Goal: Task Accomplishment & Management: Use online tool/utility

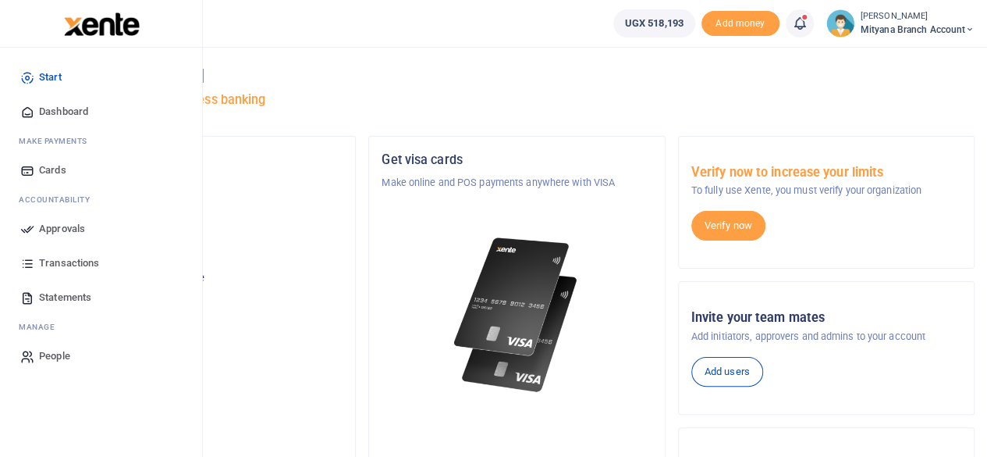
click at [66, 233] on span "Approvals" at bounding box center [62, 229] width 46 height 16
click at [69, 227] on span "Approvals" at bounding box center [62, 229] width 46 height 16
click at [56, 227] on span "Approvals" at bounding box center [62, 229] width 46 height 16
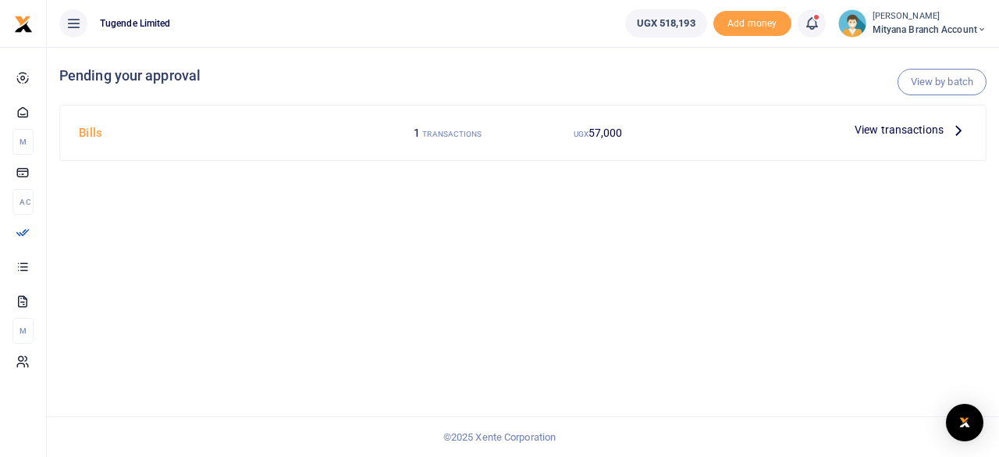
click at [960, 123] on icon at bounding box center [958, 129] width 17 height 17
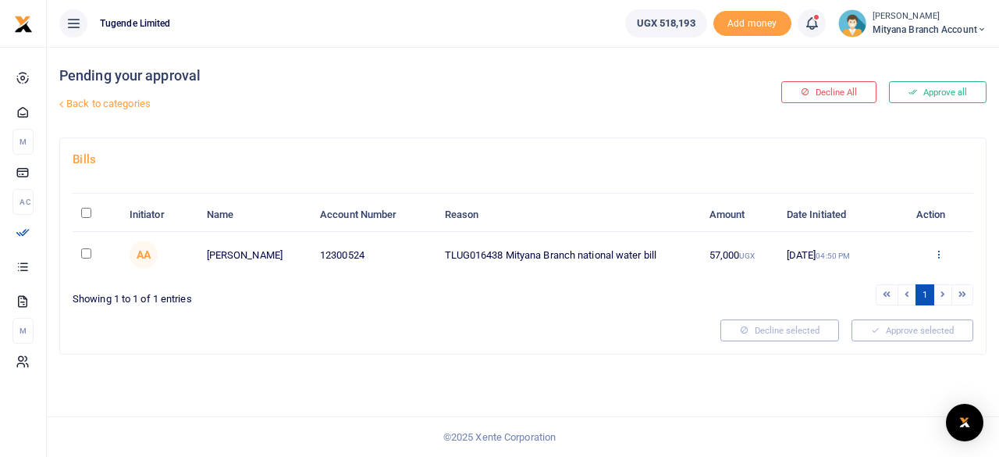
click at [941, 248] on icon at bounding box center [938, 253] width 10 height 11
click at [861, 282] on link "Approve" at bounding box center [880, 279] width 123 height 22
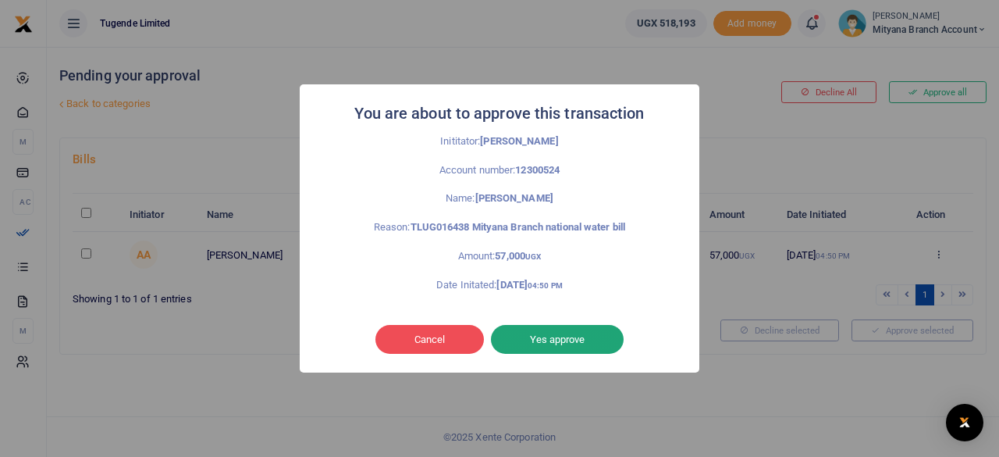
click at [549, 333] on button "Yes approve" at bounding box center [557, 340] width 133 height 30
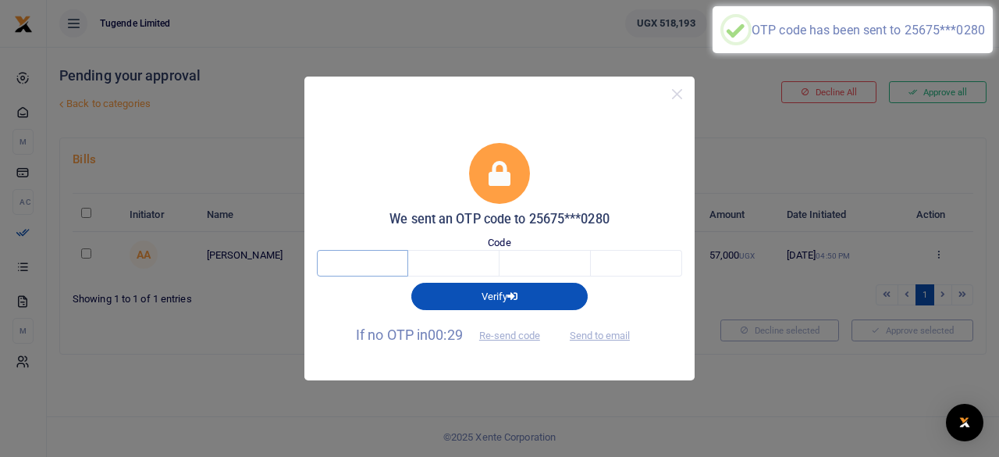
click at [365, 263] on input "text" at bounding box center [362, 263] width 91 height 27
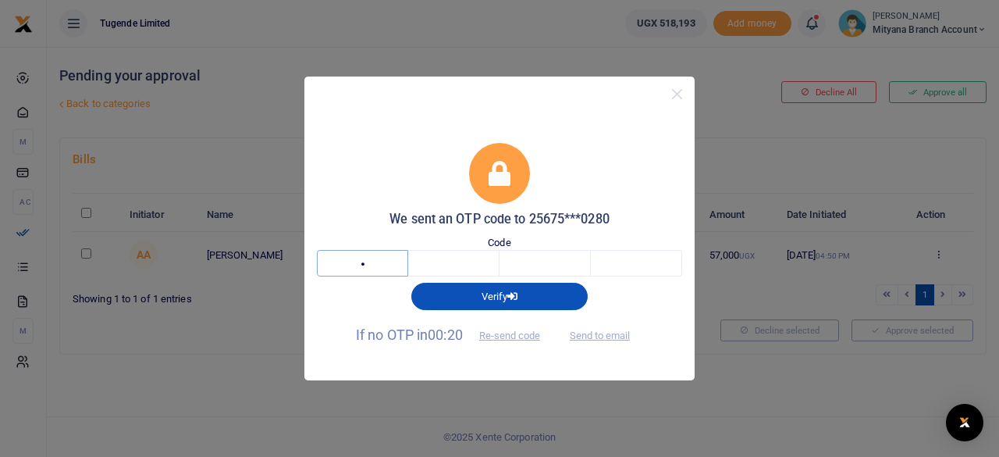
type input "3"
type input "0"
type input "2"
type input "8"
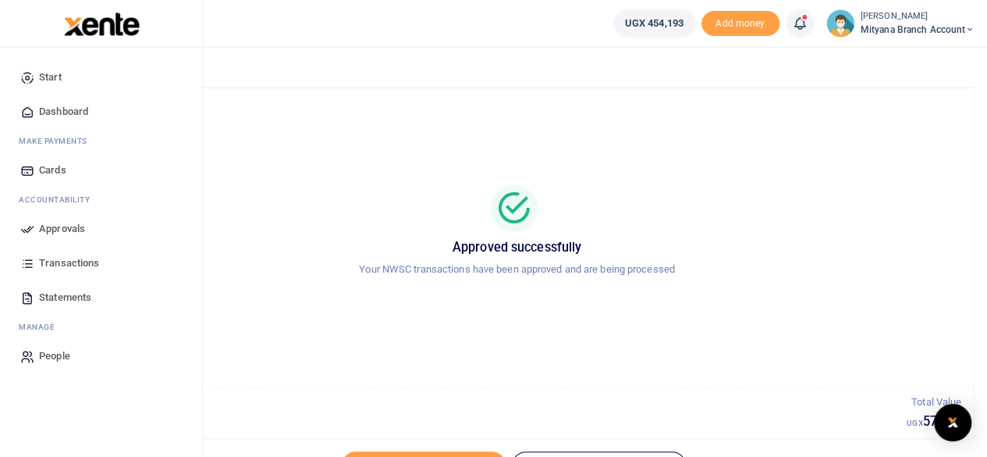
click at [64, 226] on span "Approvals" at bounding box center [62, 229] width 46 height 16
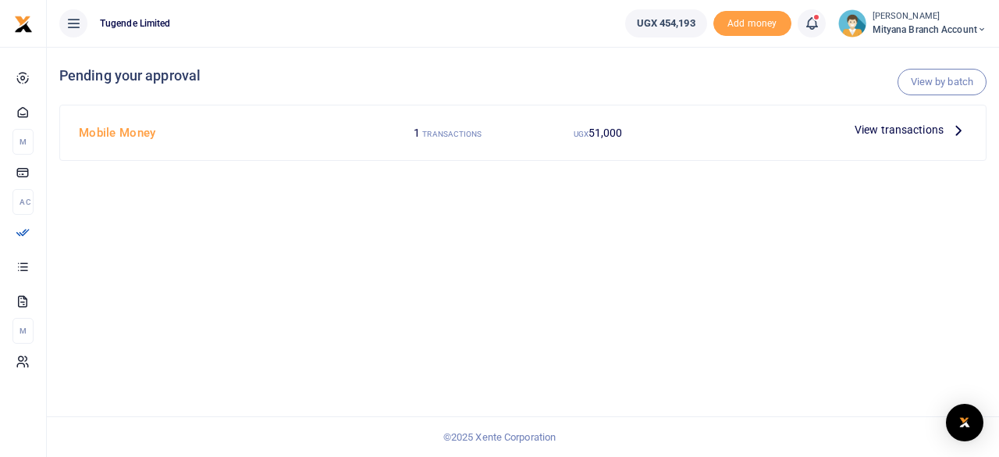
click at [960, 130] on icon at bounding box center [958, 129] width 17 height 17
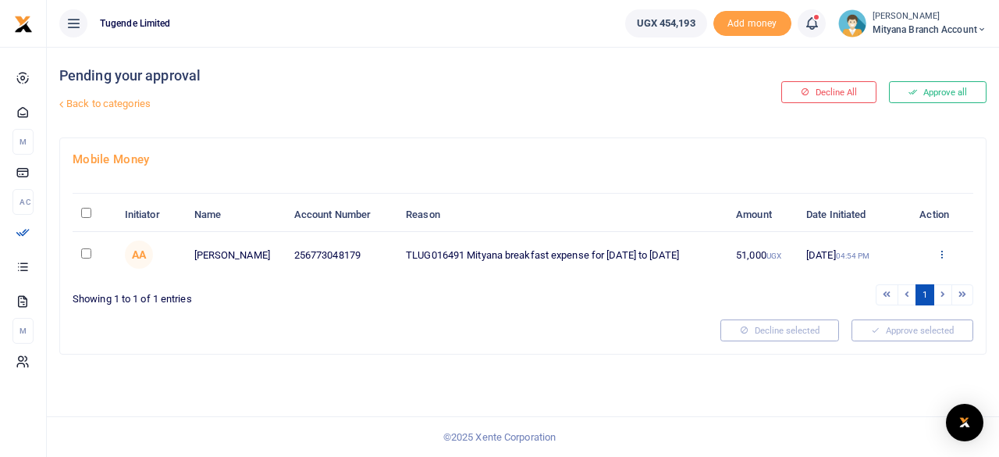
click at [938, 249] on icon at bounding box center [942, 253] width 10 height 11
click at [869, 279] on link "Approve" at bounding box center [884, 279] width 123 height 22
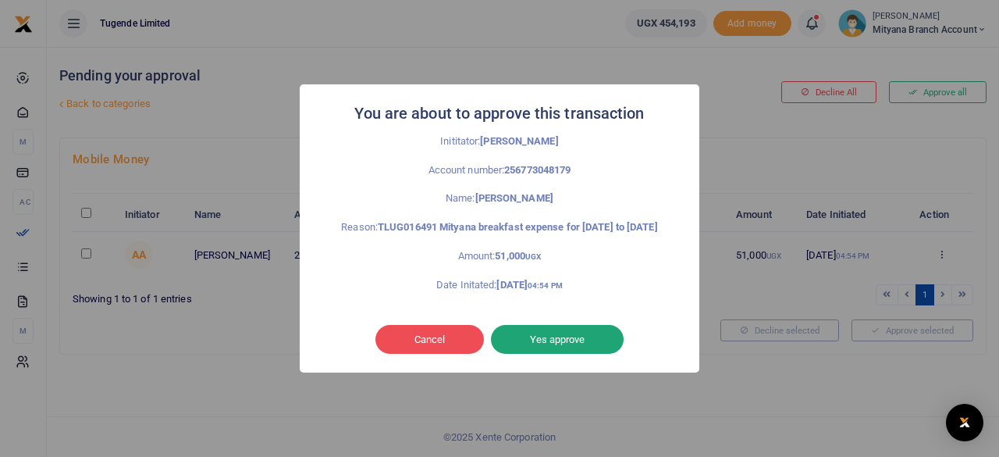
click at [564, 340] on button "Yes approve" at bounding box center [557, 340] width 133 height 30
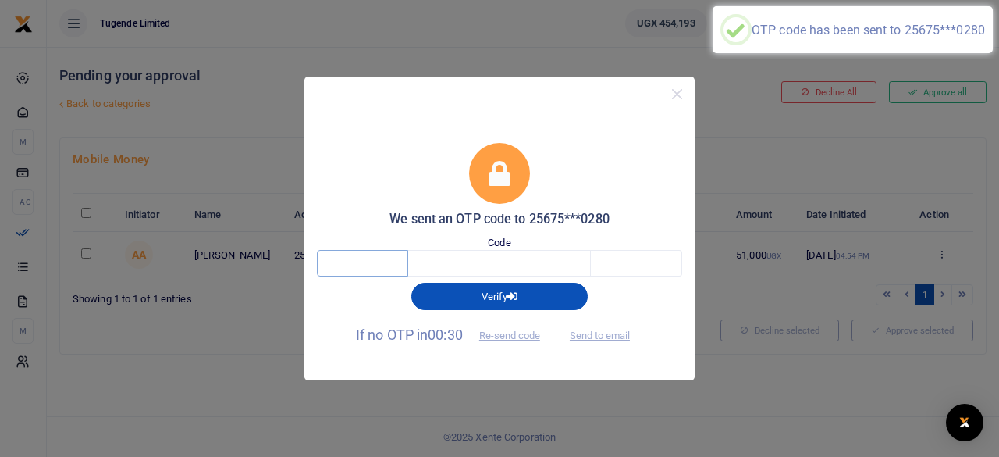
click at [373, 255] on input "text" at bounding box center [362, 263] width 91 height 27
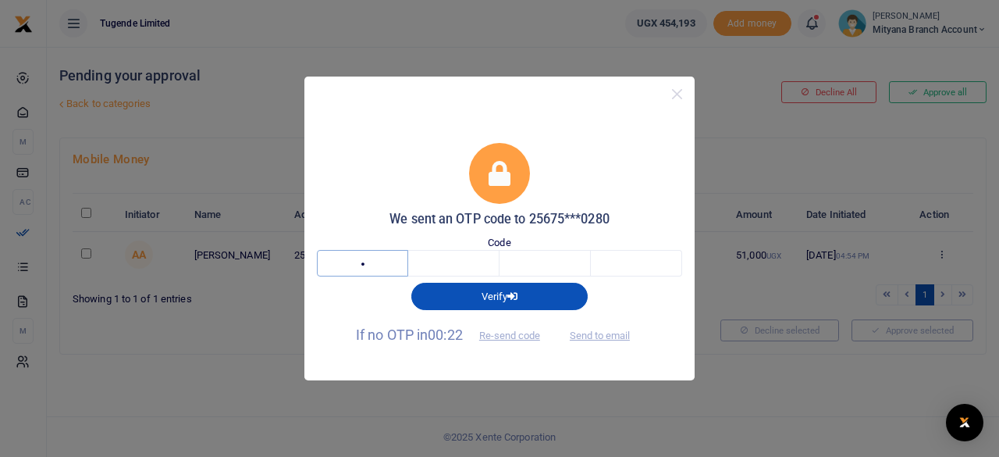
type input "5"
type input "9"
type input "0"
type input "5"
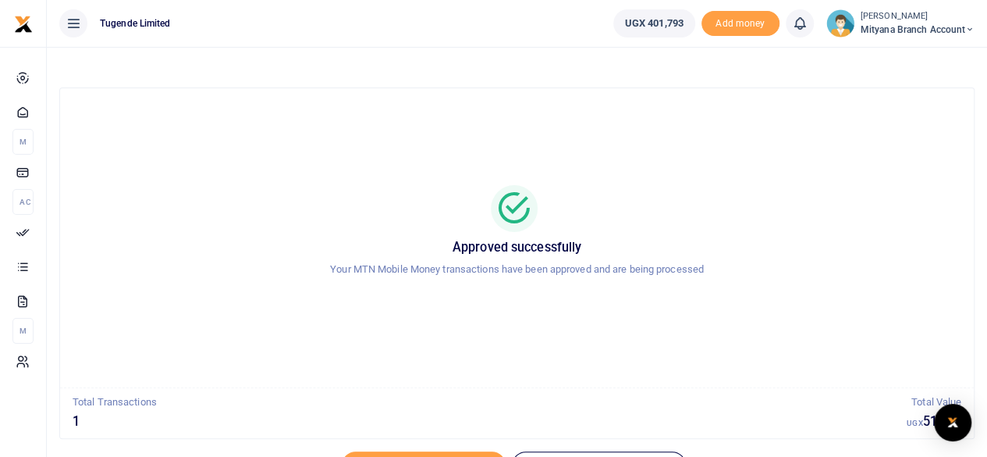
scroll to position [80, 0]
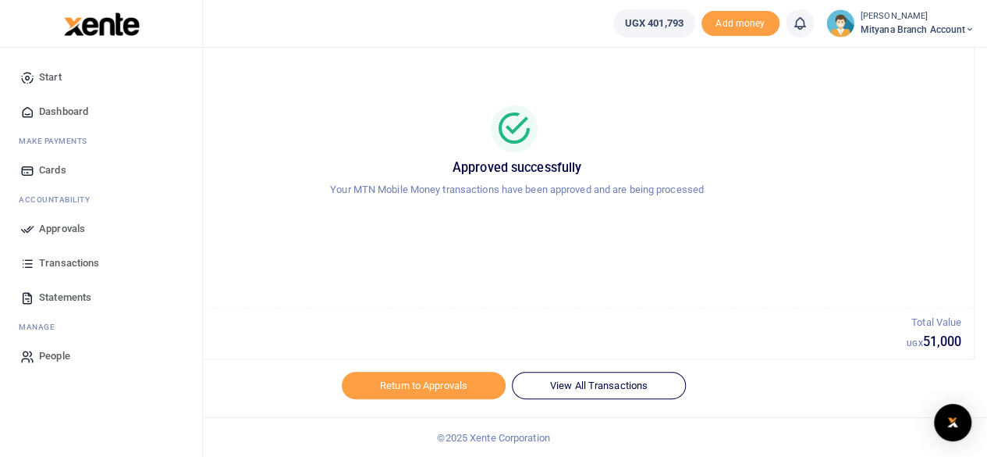
click at [58, 230] on span "Approvals" at bounding box center [62, 229] width 46 height 16
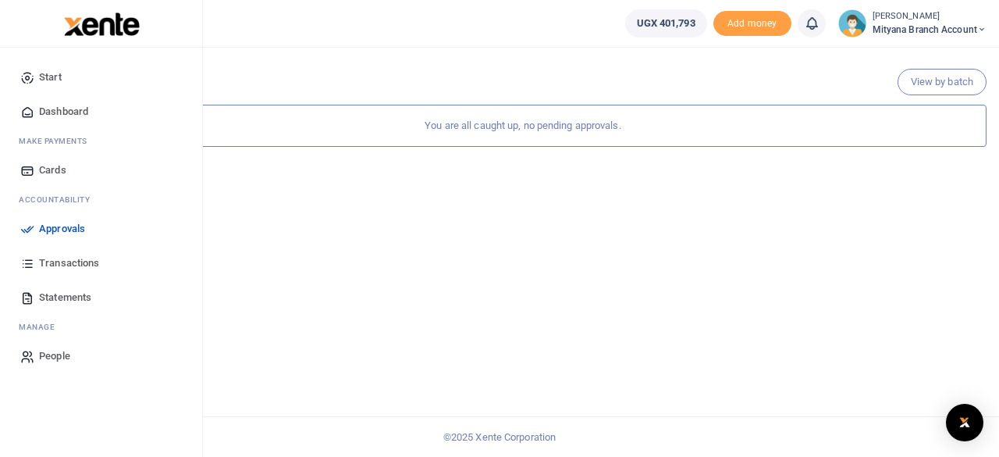
click at [61, 227] on span "Approvals" at bounding box center [62, 229] width 46 height 16
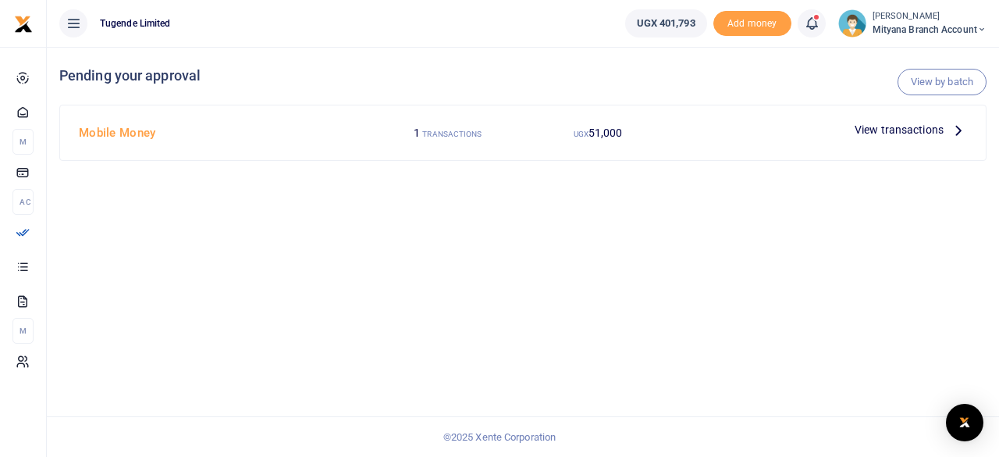
click at [955, 126] on icon at bounding box center [958, 129] width 17 height 17
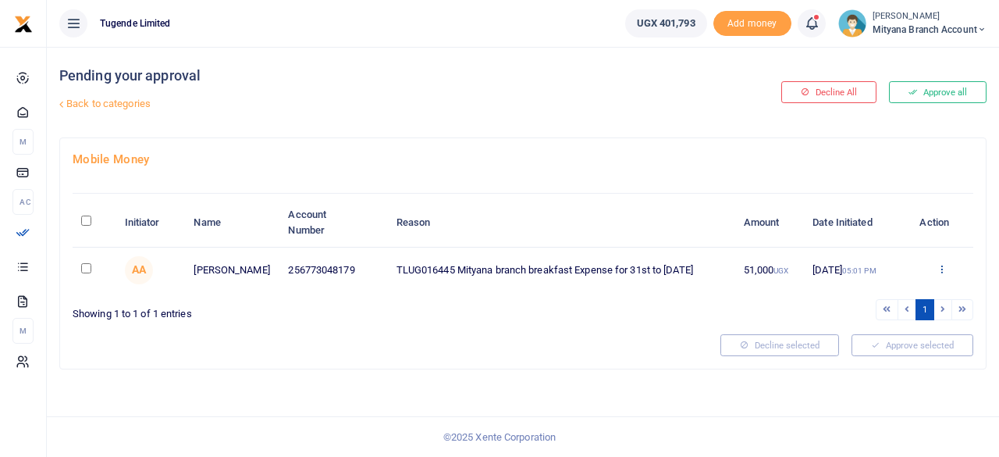
click at [937, 268] on icon at bounding box center [942, 268] width 10 height 11
click at [889, 290] on link "Approve" at bounding box center [884, 296] width 123 height 22
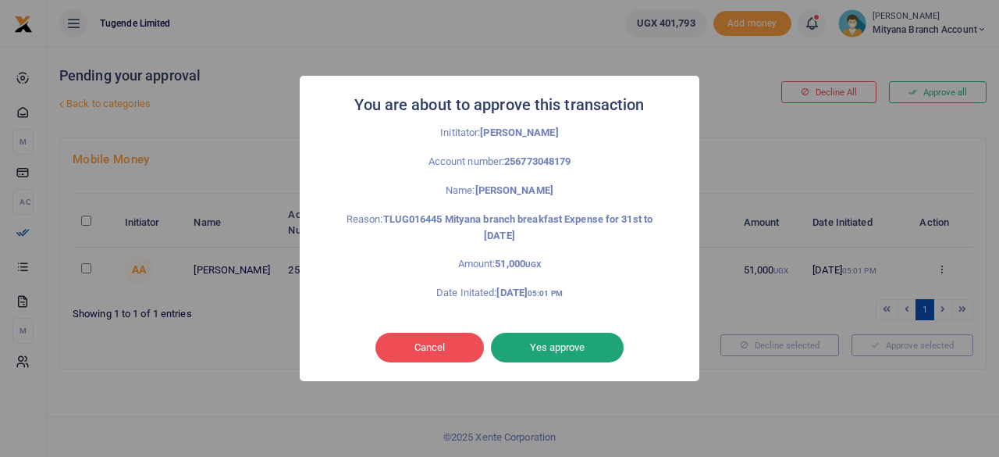
click at [574, 344] on button "Yes approve" at bounding box center [557, 347] width 133 height 30
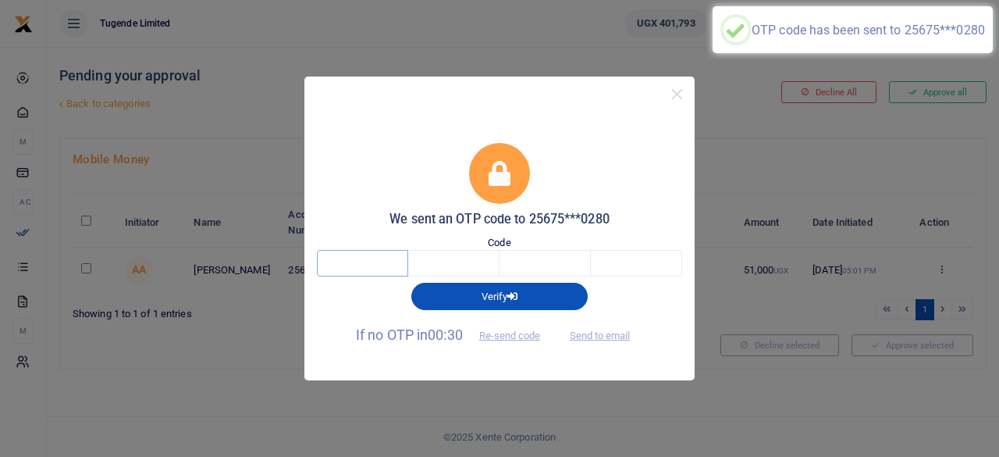
click at [384, 258] on input "text" at bounding box center [362, 263] width 91 height 27
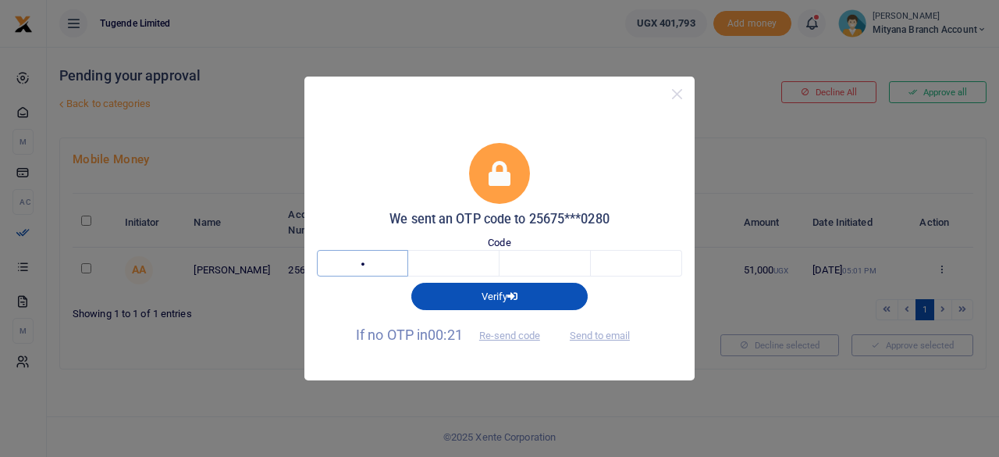
type input "7"
type input "9"
type input "2"
type input "6"
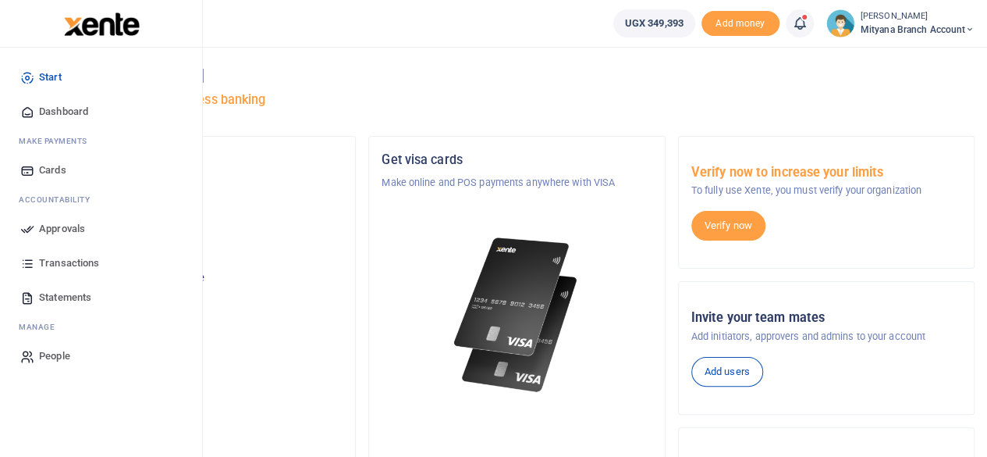
click at [59, 231] on span "Approvals" at bounding box center [62, 229] width 46 height 16
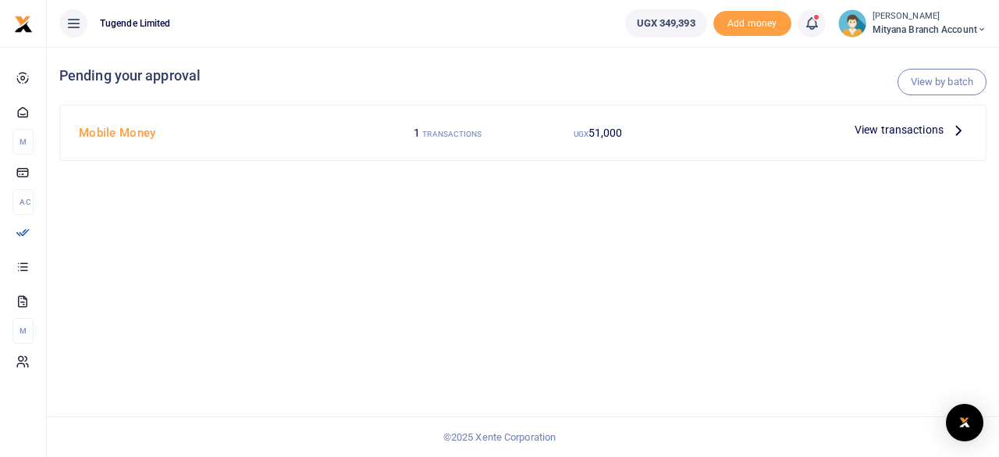
click at [960, 127] on icon at bounding box center [958, 129] width 17 height 17
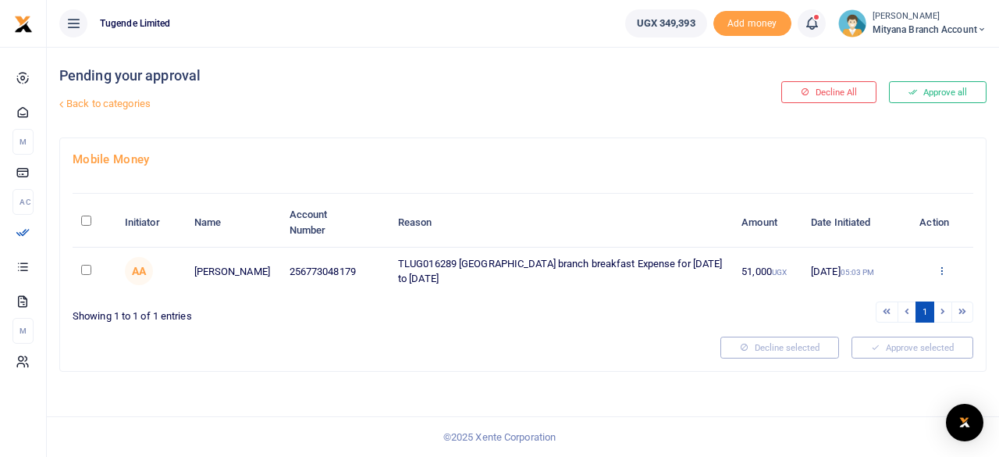
click at [941, 265] on icon at bounding box center [942, 270] width 10 height 11
click at [852, 297] on link "Approve" at bounding box center [884, 296] width 123 height 22
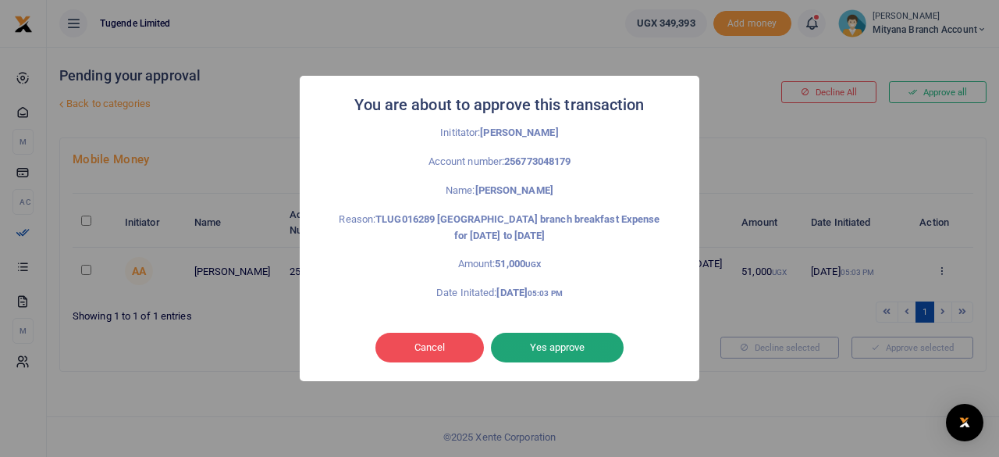
click at [577, 346] on button "Yes approve" at bounding box center [557, 347] width 133 height 30
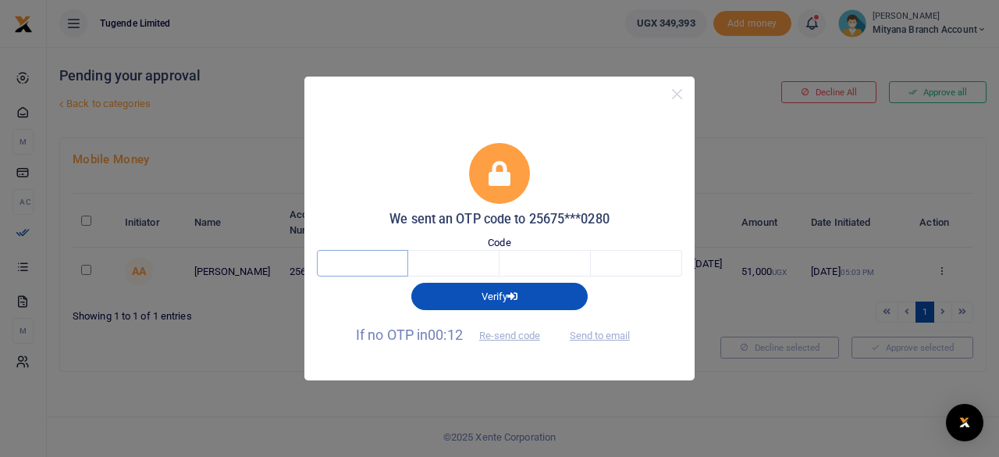
click at [377, 258] on input "text" at bounding box center [362, 263] width 91 height 27
type input "2"
type input "4"
type input "8"
type input "4"
